Goal: Task Accomplishment & Management: Manage account settings

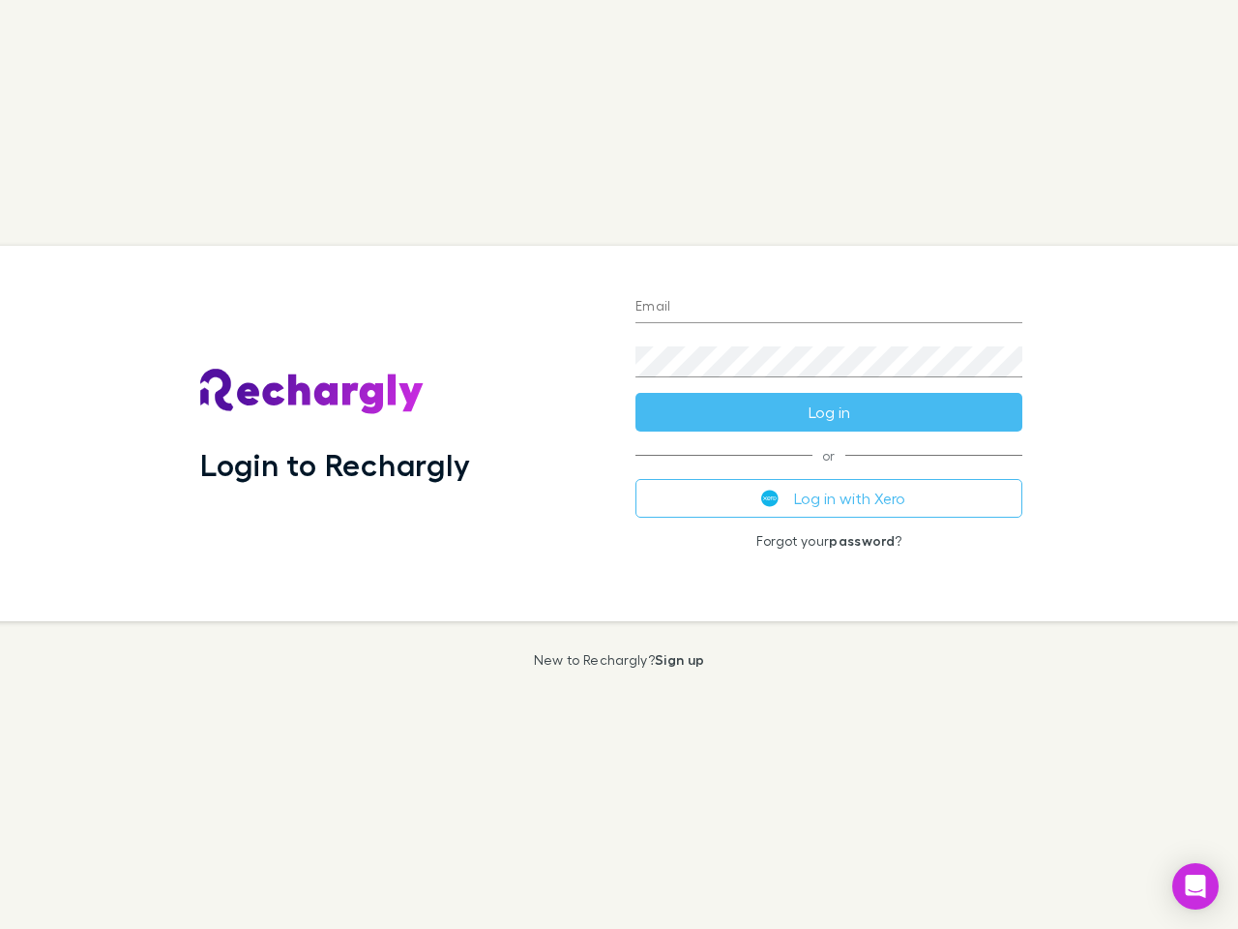
click at [619, 464] on div "Login to Rechargly" at bounding box center [402, 433] width 435 height 375
click at [829, 308] on input "Email" at bounding box center [829, 307] width 387 height 31
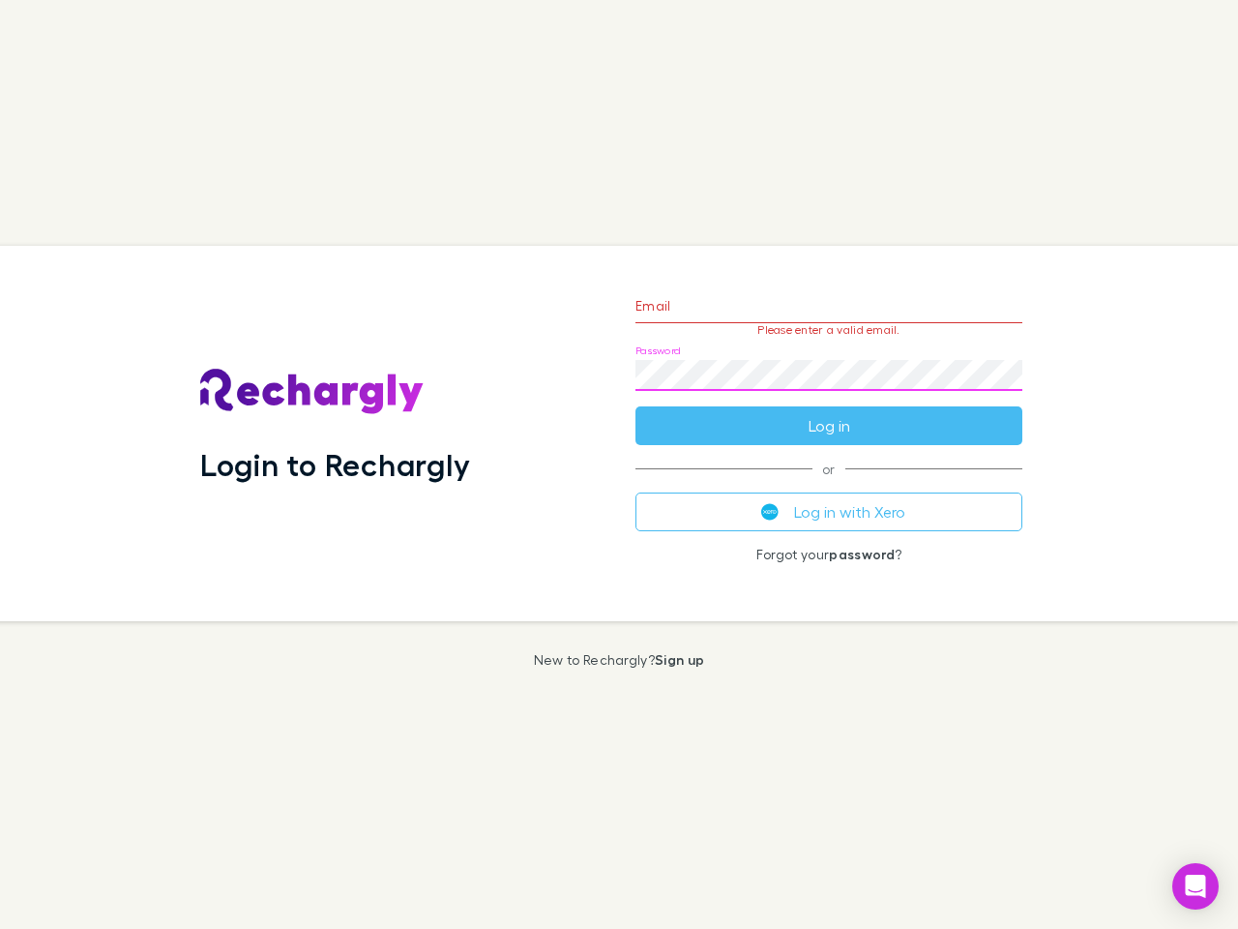
click at [829, 412] on form "Email Please enter a valid email. Password Log in" at bounding box center [829, 361] width 387 height 168
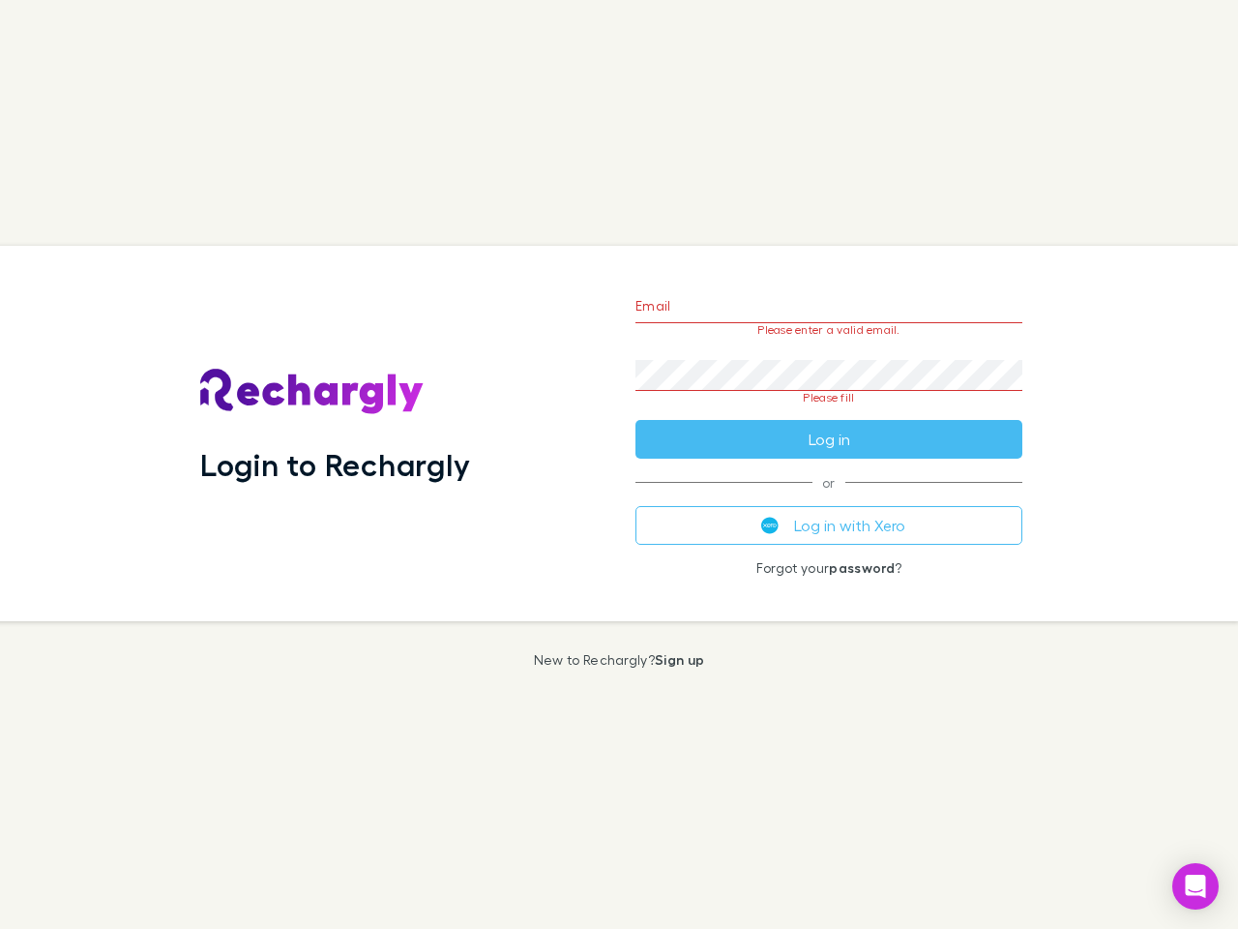
click at [829, 498] on div "Email Please enter a valid email. Password Please fill Log in or Log in with Xe…" at bounding box center [829, 433] width 418 height 375
click at [1196, 886] on icon "Open Intercom Messenger" at bounding box center [1196, 886] width 20 height 23
